Goal: Task Accomplishment & Management: Use online tool/utility

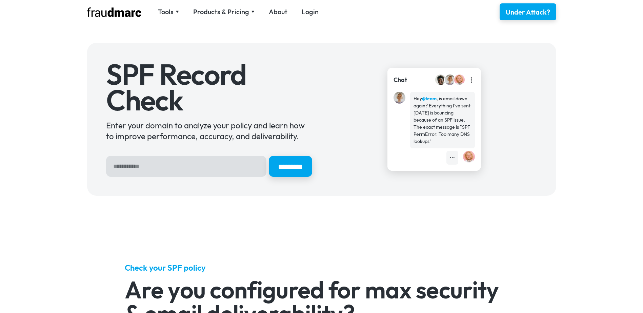
drag, startPoint x: 180, startPoint y: 168, endPoint x: 182, endPoint y: 174, distance: 6.9
click at [180, 169] on input "Hero Sign Up Form" at bounding box center [186, 166] width 160 height 21
type input "**********"
click at [312, 166] on input "*********" at bounding box center [290, 167] width 45 height 22
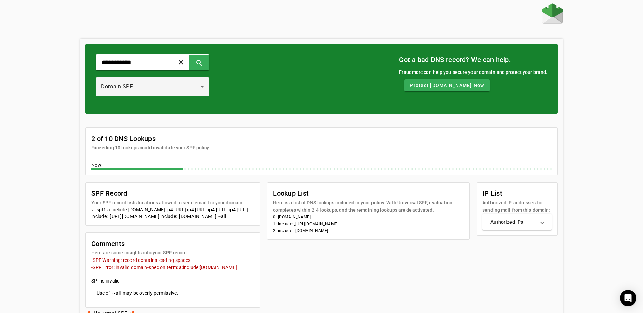
click at [144, 264] on mat-error "-SPF Warning: record contains leading spaces" at bounding box center [172, 260] width 163 height 7
drag, startPoint x: 144, startPoint y: 264, endPoint x: 134, endPoint y: 275, distance: 14.9
click at [134, 271] on mat-error "-SPF Error: invalid domain-spec on term: a:include:spf.protection.outlook.com" at bounding box center [172, 267] width 163 height 7
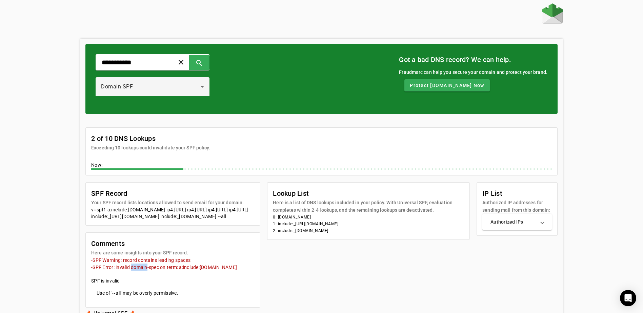
click at [134, 271] on mat-error "-SPF Error: invalid domain-spec on term: a:include:spf.protection.outlook.com" at bounding box center [172, 267] width 163 height 7
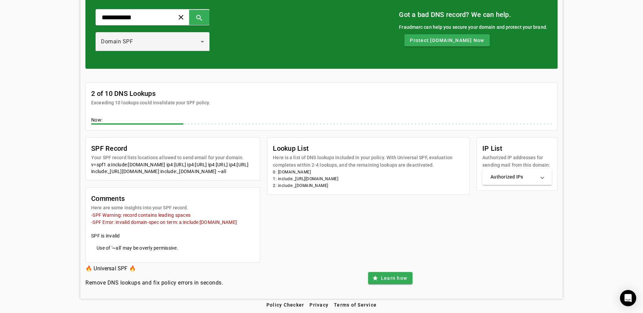
scroll to position [53, 0]
click at [252, 161] on div "v=spf1 a:include:spf.protection.outlook.com ip4:195.8.89.34/31 ip4:195.8.89.36/…" at bounding box center [172, 168] width 163 height 14
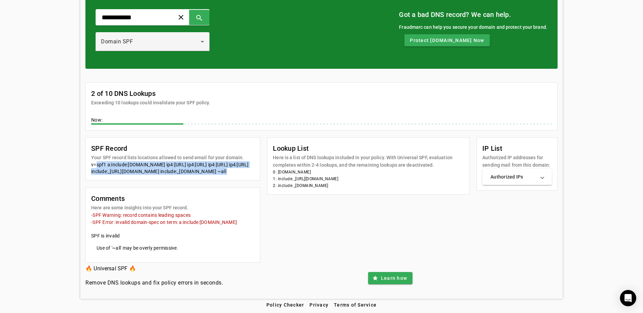
click at [252, 161] on div "v=spf1 a:include:spf.protection.outlook.com ip4:195.8.89.34/31 ip4:195.8.89.36/…" at bounding box center [172, 168] width 163 height 14
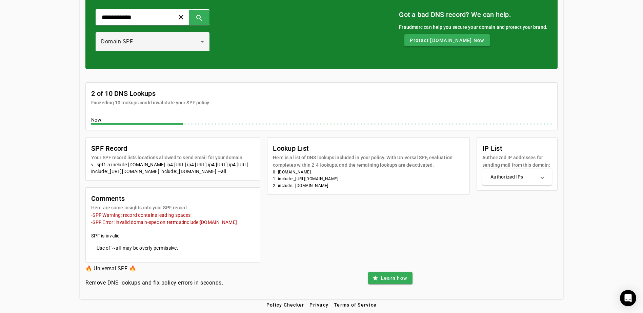
click at [180, 216] on mat-error "-SPF Warning: record contains leading spaces" at bounding box center [172, 215] width 163 height 7
click at [180, 215] on mat-error "-SPF Warning: record contains leading spaces" at bounding box center [172, 215] width 163 height 7
drag, startPoint x: 180, startPoint y: 215, endPoint x: 246, endPoint y: 225, distance: 66.8
click at [246, 225] on mat-error "-SPF Error: invalid domain-spec on term: a:include:spf.protection.outlook.com" at bounding box center [172, 222] width 163 height 7
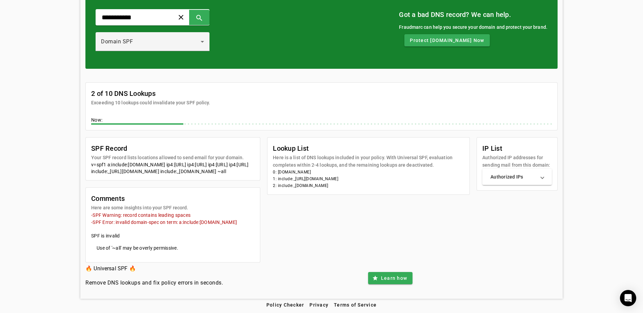
click at [246, 224] on mat-error "-SPF Error: invalid domain-spec on term: a:include:spf.protection.outlook.com" at bounding box center [172, 222] width 163 height 7
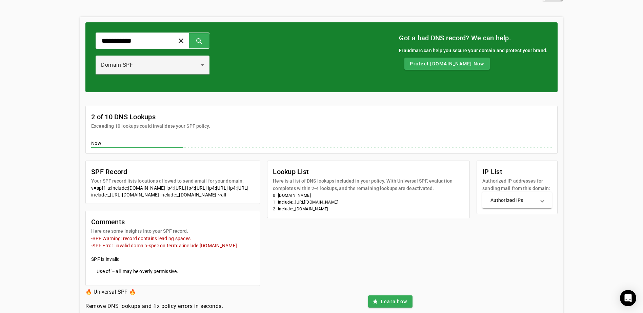
scroll to position [0, 0]
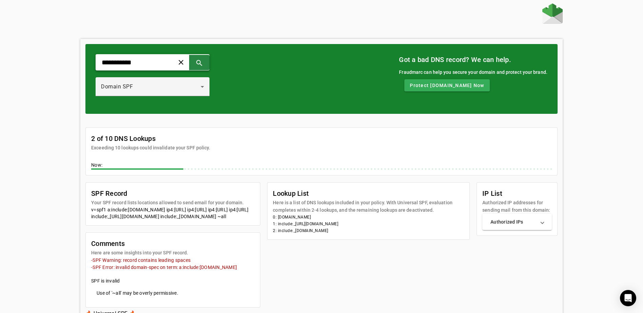
click at [208, 65] on span at bounding box center [199, 62] width 16 height 16
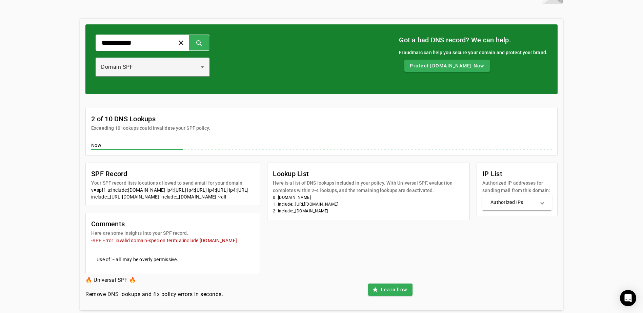
scroll to position [39, 0]
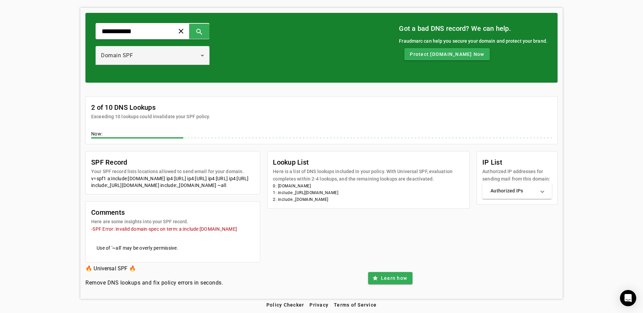
click at [136, 230] on mat-error "-SPF Error: invalid domain-spec on term: a:include:[DOMAIN_NAME]" at bounding box center [172, 228] width 163 height 7
click at [136, 230] on mat-error "-SPF Error: invalid domain-spec on term: a:include:spf.protection.outlook.com" at bounding box center [172, 228] width 163 height 7
drag, startPoint x: 136, startPoint y: 230, endPoint x: 202, endPoint y: 230, distance: 66.1
click at [202, 230] on mat-error "-SPF Error: invalid domain-spec on term: a:include:spf.protection.outlook.com" at bounding box center [172, 228] width 163 height 7
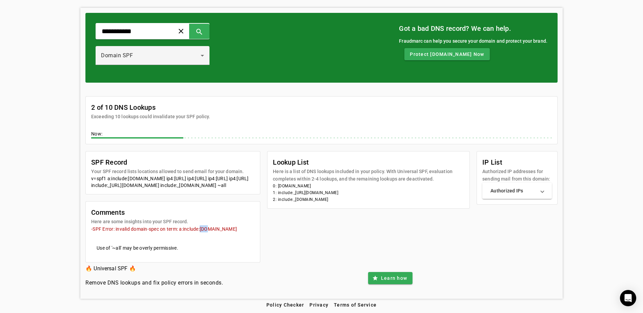
click at [202, 230] on mat-error "-SPF Error: invalid domain-spec on term: a:include:spf.protection.outlook.com" at bounding box center [172, 228] width 163 height 7
click at [203, 230] on mat-error "-SPF Error: invalid domain-spec on term: a:include:spf.protection.outlook.com" at bounding box center [172, 228] width 163 height 7
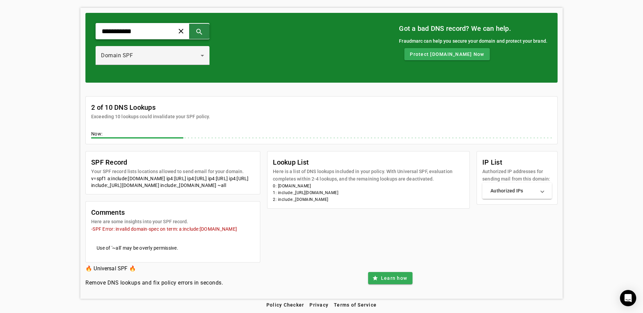
click at [208, 23] on span at bounding box center [199, 31] width 16 height 16
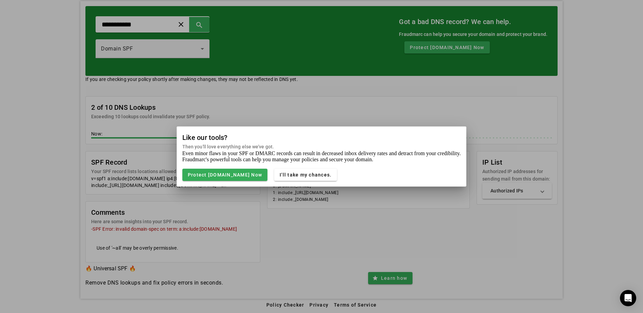
click at [439, 108] on div at bounding box center [321, 156] width 643 height 313
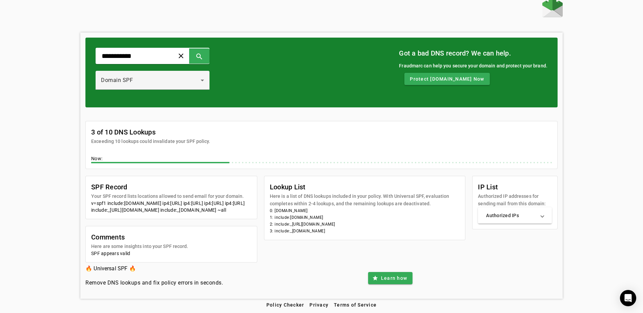
scroll to position [14, 0]
click at [252, 202] on div "v=spf1 include:spf.protection.outlook.com ip4:195.8.89.34/31 ip4:195.8.89.36/30…" at bounding box center [171, 207] width 160 height 14
click at [252, 201] on div "v=spf1 include:spf.protection.outlook.com ip4:195.8.89.34/31 ip4:195.8.89.36/30…" at bounding box center [171, 207] width 160 height 14
drag, startPoint x: 106, startPoint y: 196, endPoint x: 288, endPoint y: 205, distance: 182.0
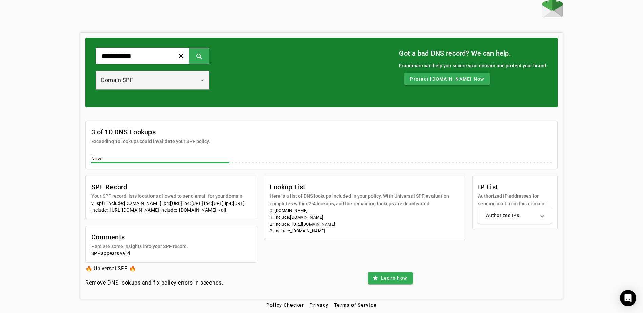
click at [252, 205] on div "v=spf1 include:spf.protection.outlook.com ip4:195.8.89.34/31 ip4:195.8.89.36/30…" at bounding box center [171, 207] width 160 height 14
click at [139, 213] on div "v=spf1 include:spf.protection.outlook.com ip4:195.8.89.34/31 ip4:195.8.89.36/30…" at bounding box center [171, 207] width 160 height 14
click at [138, 210] on div "v=spf1 include:spf.protection.outlook.com ip4:195.8.89.34/31 ip4:195.8.89.36/30…" at bounding box center [171, 207] width 160 height 14
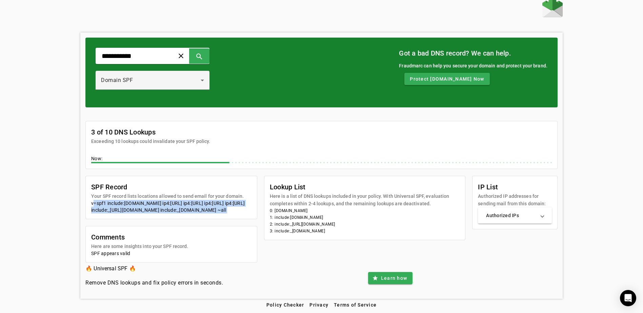
drag, startPoint x: 138, startPoint y: 210, endPoint x: 149, endPoint y: 211, distance: 11.3
click at [149, 211] on div "v=spf1 include:spf.protection.outlook.com ip4:195.8.89.34/31 ip4:195.8.89.36/30…" at bounding box center [171, 207] width 160 height 14
click at [149, 212] on div "v=spf1 include:spf.protection.outlook.com ip4:195.8.89.34/31 ip4:195.8.89.36/30…" at bounding box center [171, 207] width 160 height 14
click at [149, 213] on div "v=spf1 include:spf.protection.outlook.com ip4:195.8.89.34/31 ip4:195.8.89.36/30…" at bounding box center [171, 207] width 160 height 14
click at [108, 211] on div "v=spf1 include:spf.protection.outlook.com ip4:195.8.89.34/31 ip4:195.8.89.36/30…" at bounding box center [171, 207] width 160 height 14
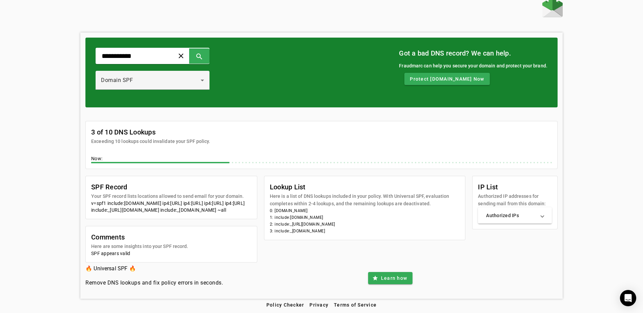
click at [109, 211] on div "v=spf1 include:spf.protection.outlook.com ip4:195.8.89.34/31 ip4:195.8.89.36/30…" at bounding box center [171, 207] width 160 height 14
drag, startPoint x: 109, startPoint y: 211, endPoint x: 113, endPoint y: 211, distance: 3.7
click at [109, 211] on div "v=spf1 include:spf.protection.outlook.com ip4:195.8.89.34/31 ip4:195.8.89.36/30…" at bounding box center [171, 207] width 160 height 14
click at [163, 210] on div "v=spf1 include:spf.protection.outlook.com ip4:195.8.89.34/31 ip4:195.8.89.36/30…" at bounding box center [171, 207] width 160 height 14
click at [164, 209] on div "v=spf1 include:spf.protection.outlook.com ip4:195.8.89.34/31 ip4:195.8.89.36/30…" at bounding box center [171, 207] width 160 height 14
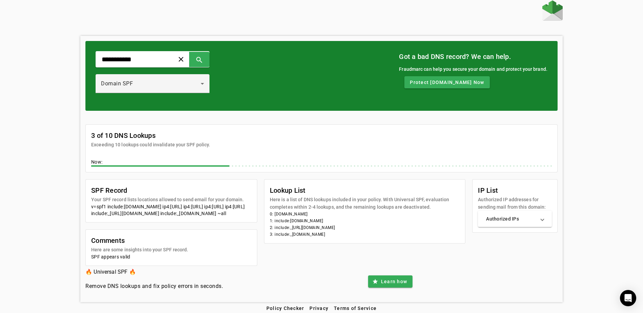
scroll to position [0, 0]
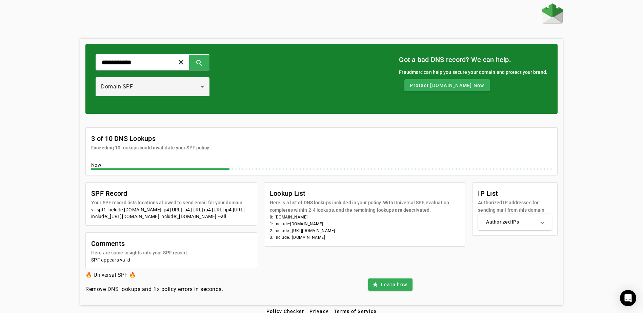
click at [598, 212] on div "**********" at bounding box center [321, 154] width 643 height 302
